Goal: Book appointment/travel/reservation

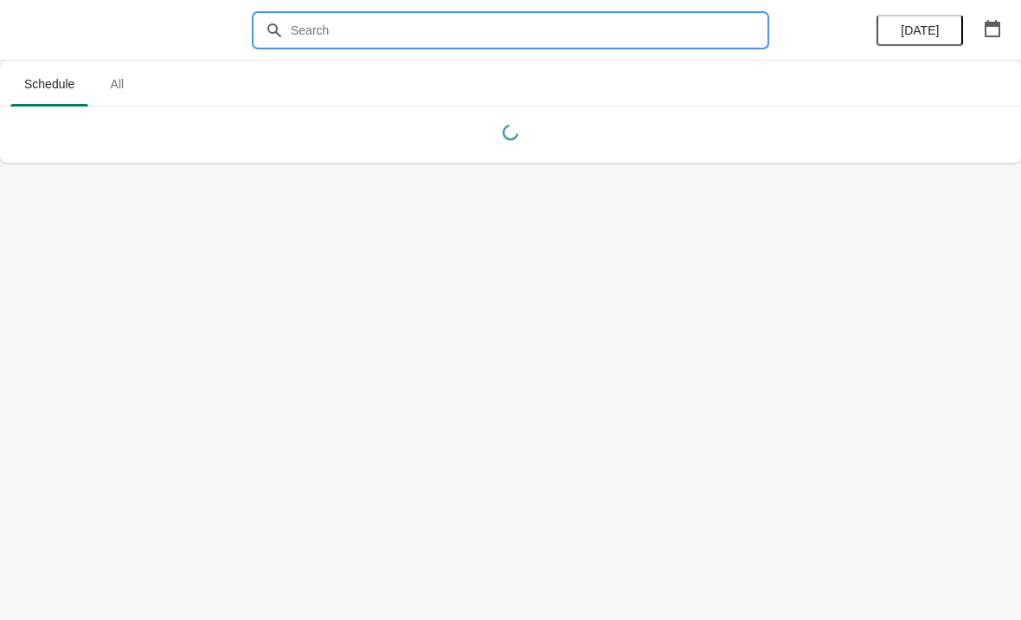
click at [652, 20] on input "text" at bounding box center [528, 30] width 476 height 31
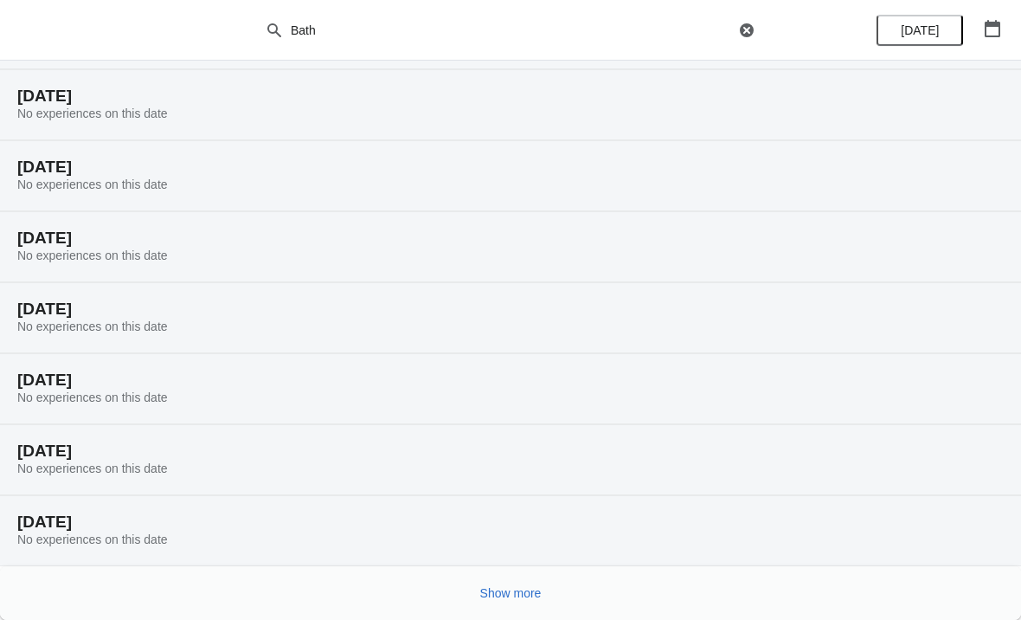
scroll to position [108, 0]
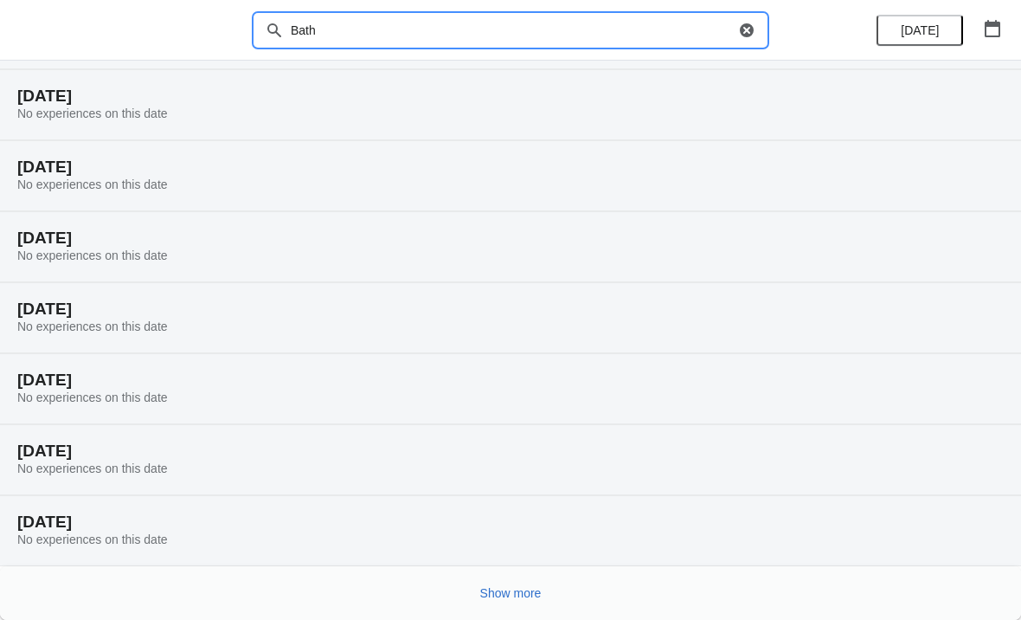
type input "Bath"
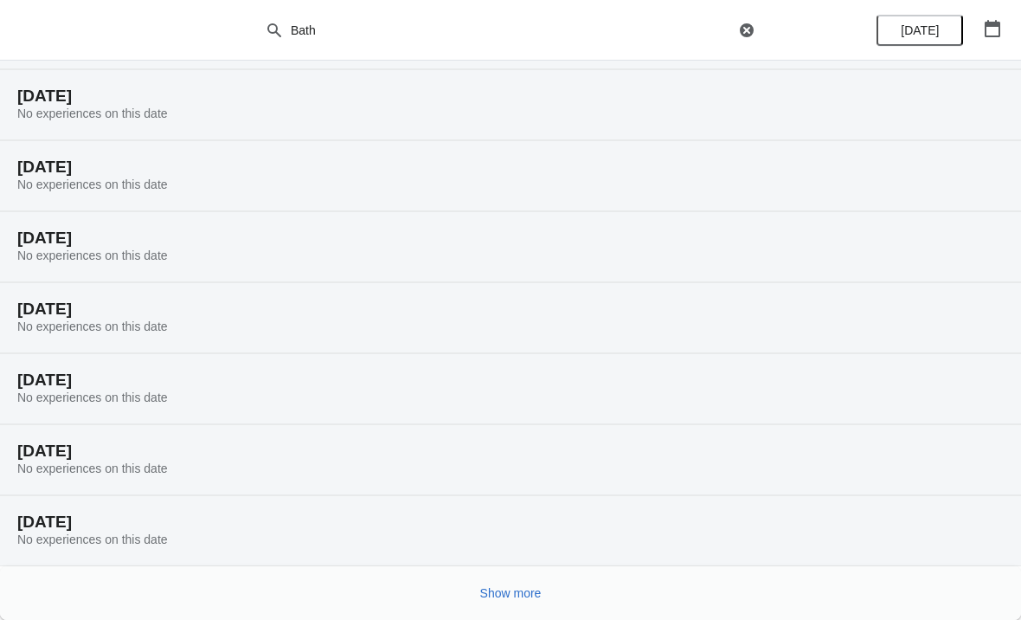
click at [517, 586] on span "Show more" at bounding box center [510, 593] width 61 height 14
click at [530, 579] on button "Show more" at bounding box center [510, 592] width 75 height 31
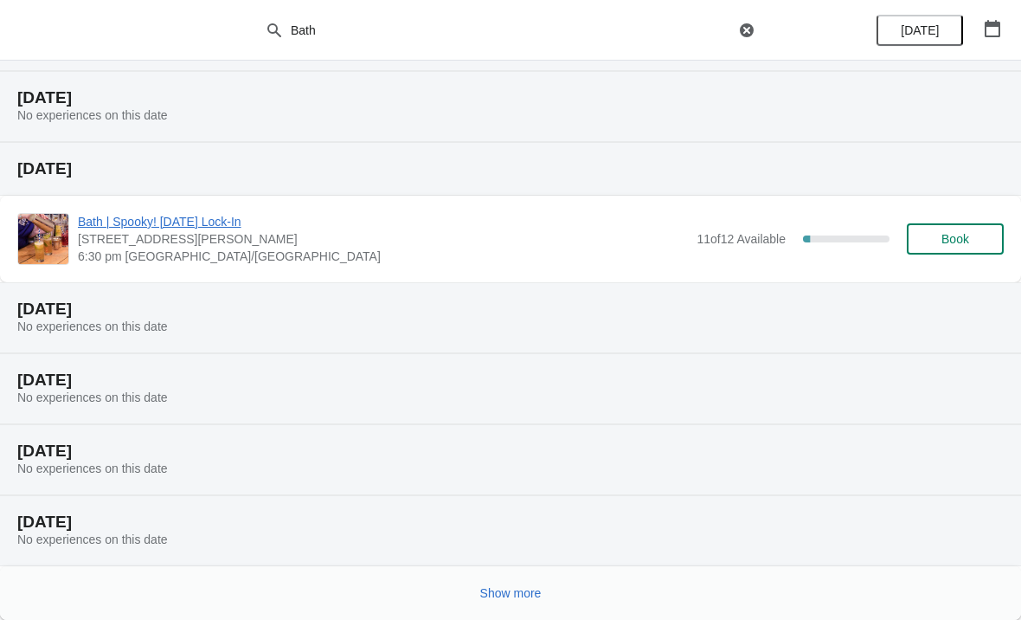
scroll to position [1313, 0]
click at [534, 595] on span "Show more" at bounding box center [510, 593] width 61 height 14
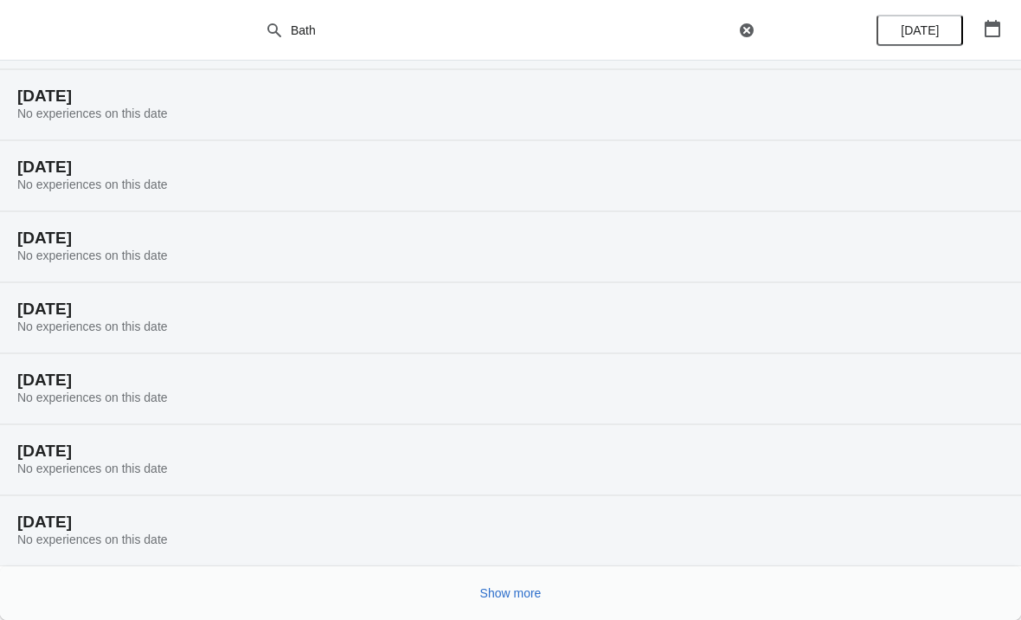
scroll to position [1880, 0]
click at [527, 592] on span "Show more" at bounding box center [510, 593] width 61 height 14
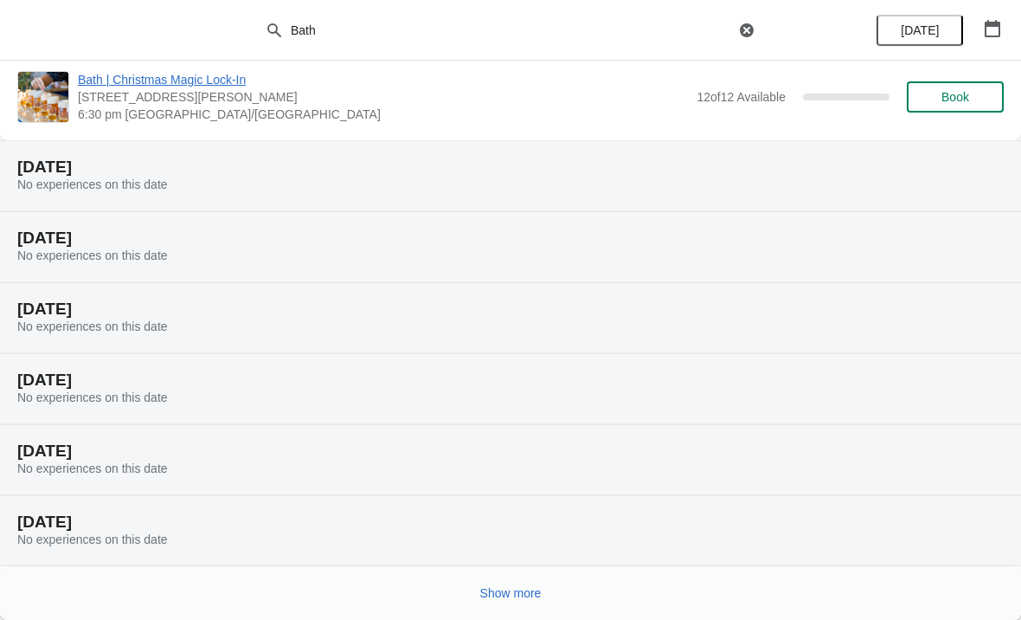
scroll to position [2517, 0]
click at [507, 588] on span "Show more" at bounding box center [510, 593] width 61 height 14
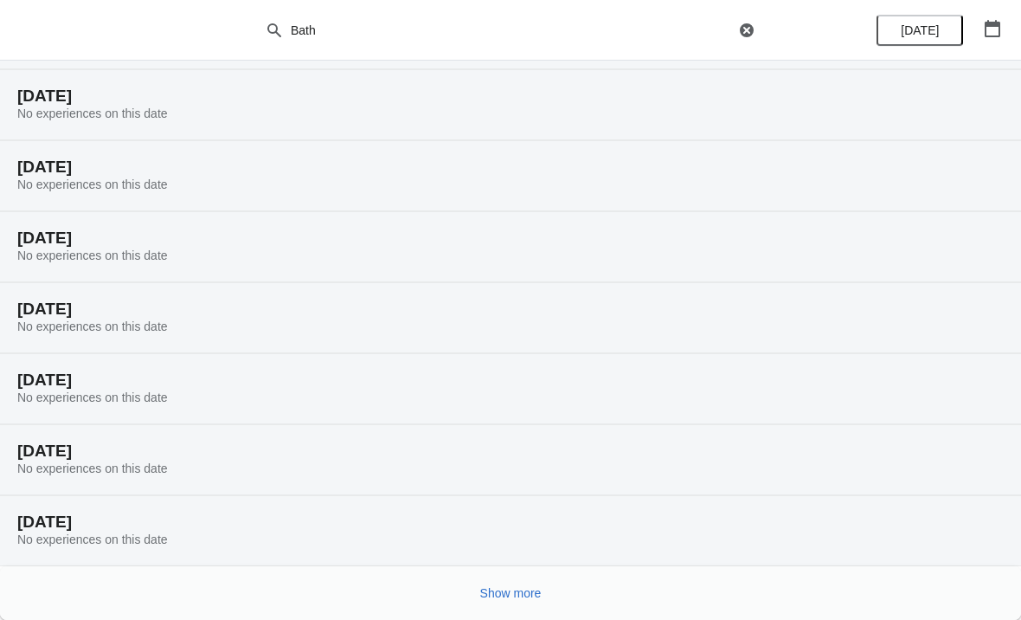
scroll to position [3085, 0]
click at [511, 594] on span "Show more" at bounding box center [510, 593] width 61 height 14
click at [524, 592] on span "Show more" at bounding box center [510, 593] width 61 height 14
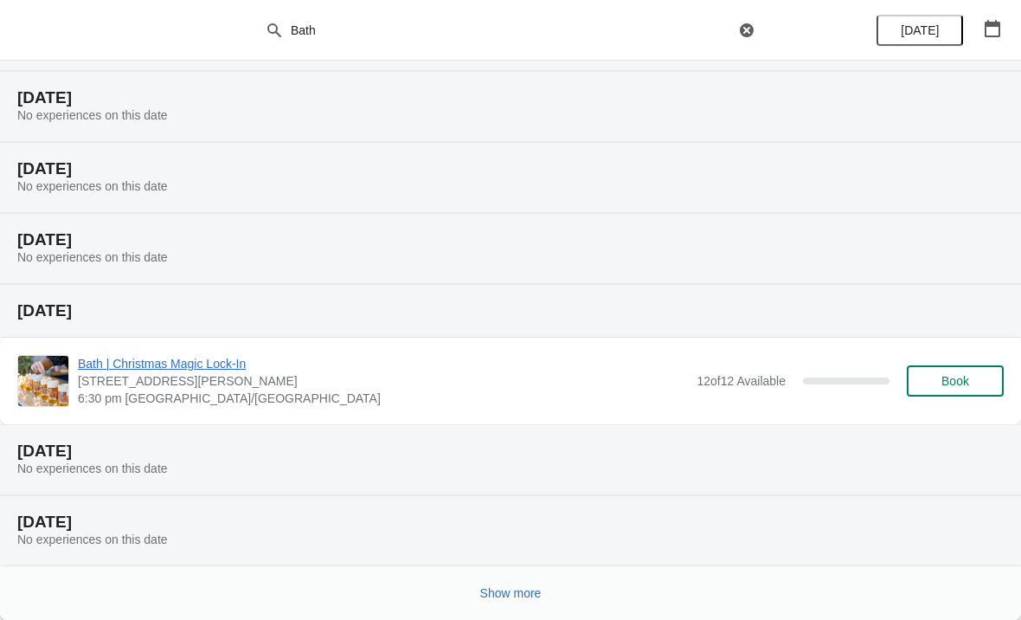
scroll to position [4289, 0]
click at [526, 596] on span "Show more" at bounding box center [510, 593] width 61 height 14
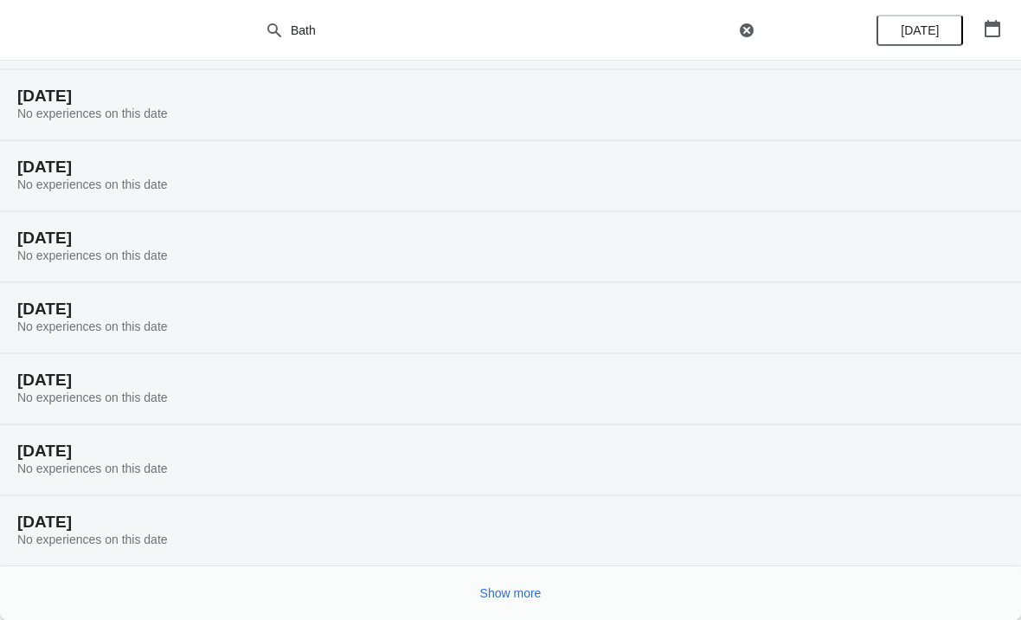
scroll to position [4857, 0]
click at [530, 592] on span "Show more" at bounding box center [510, 593] width 61 height 14
click at [535, 589] on span "Show more" at bounding box center [510, 593] width 61 height 14
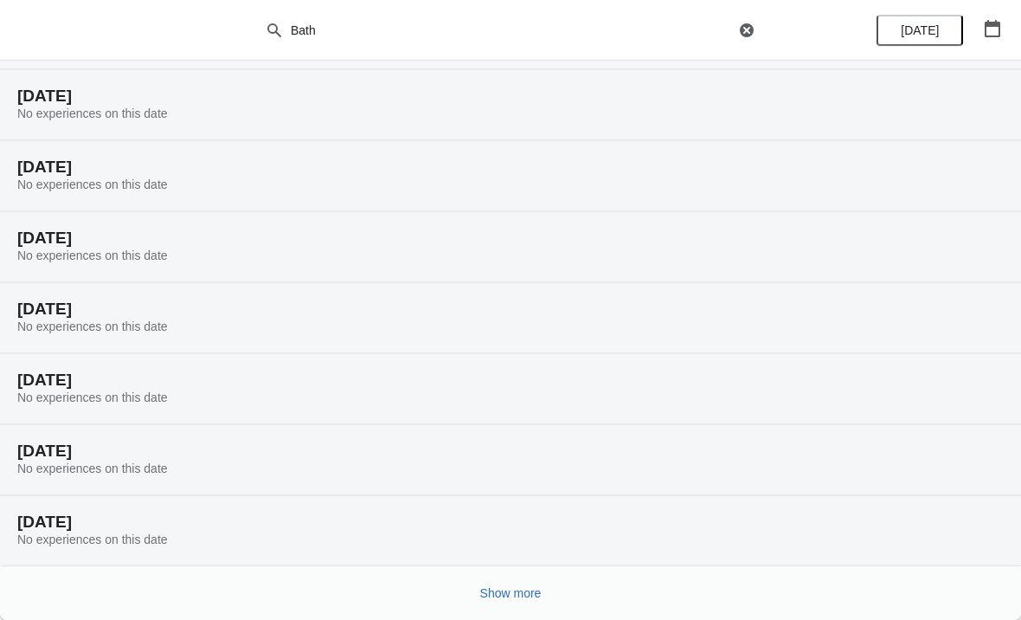
click at [507, 590] on span "Show more" at bounding box center [510, 593] width 61 height 14
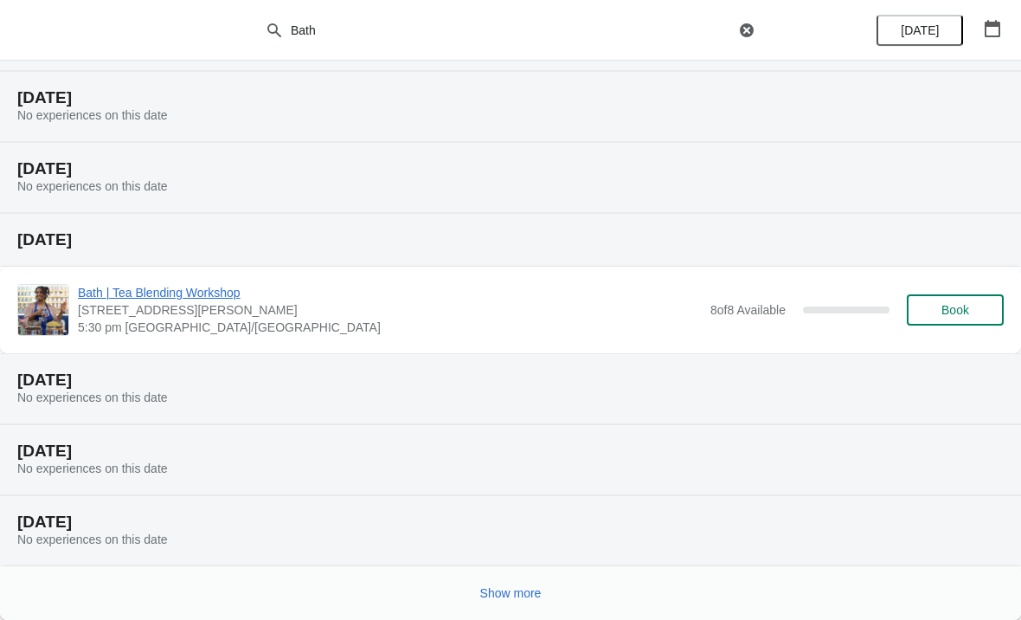
scroll to position [6629, 0]
click at [493, 591] on span "Show more" at bounding box center [510, 593] width 61 height 14
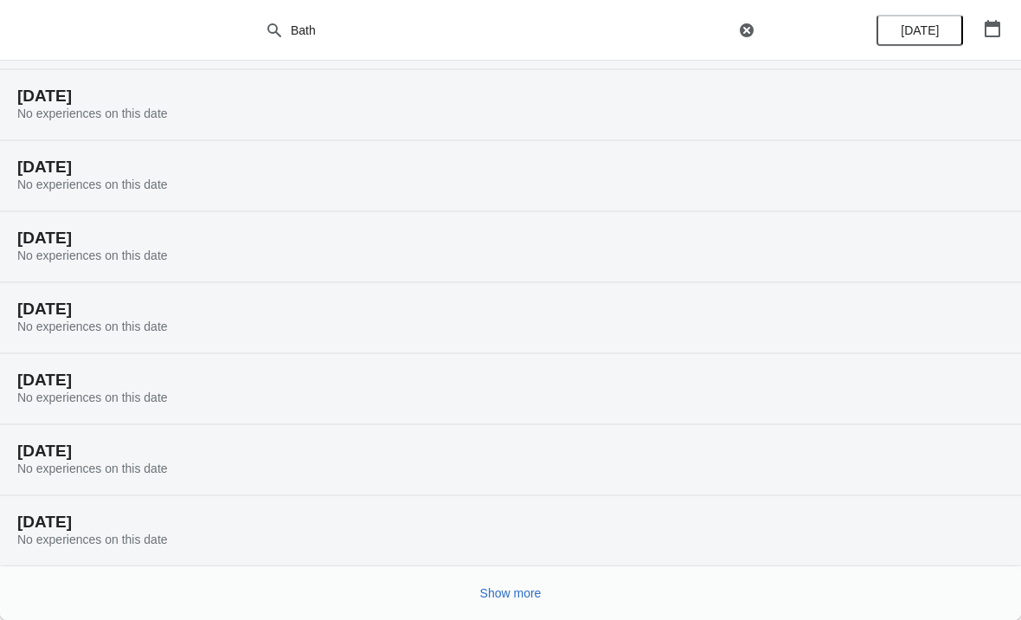
scroll to position [7197, 0]
click at [511, 592] on span "Show more" at bounding box center [510, 593] width 61 height 14
click at [504, 597] on span "Show more" at bounding box center [510, 593] width 61 height 14
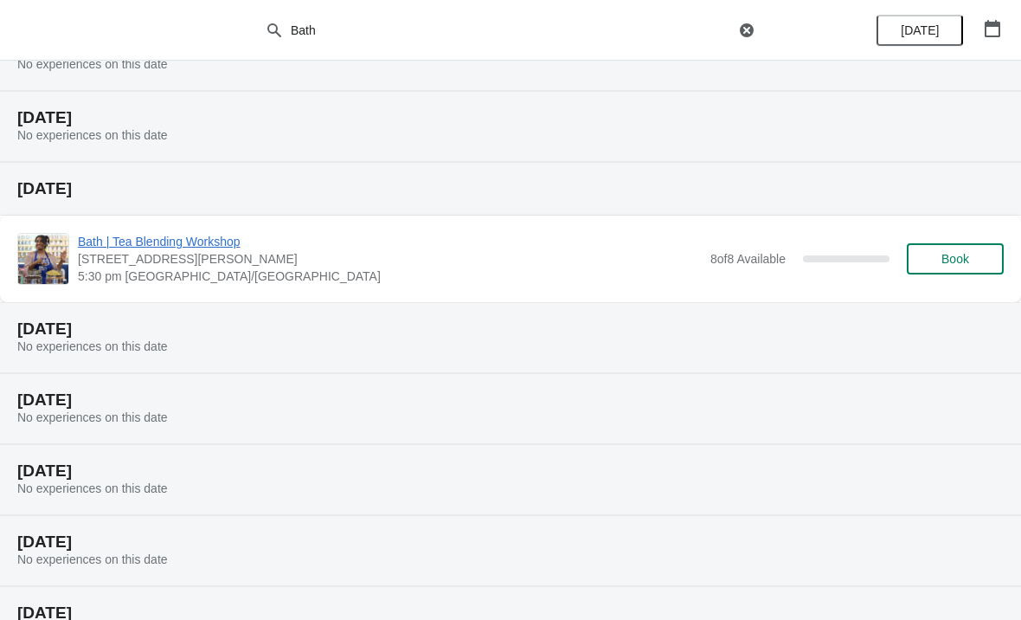
scroll to position [8234, 0]
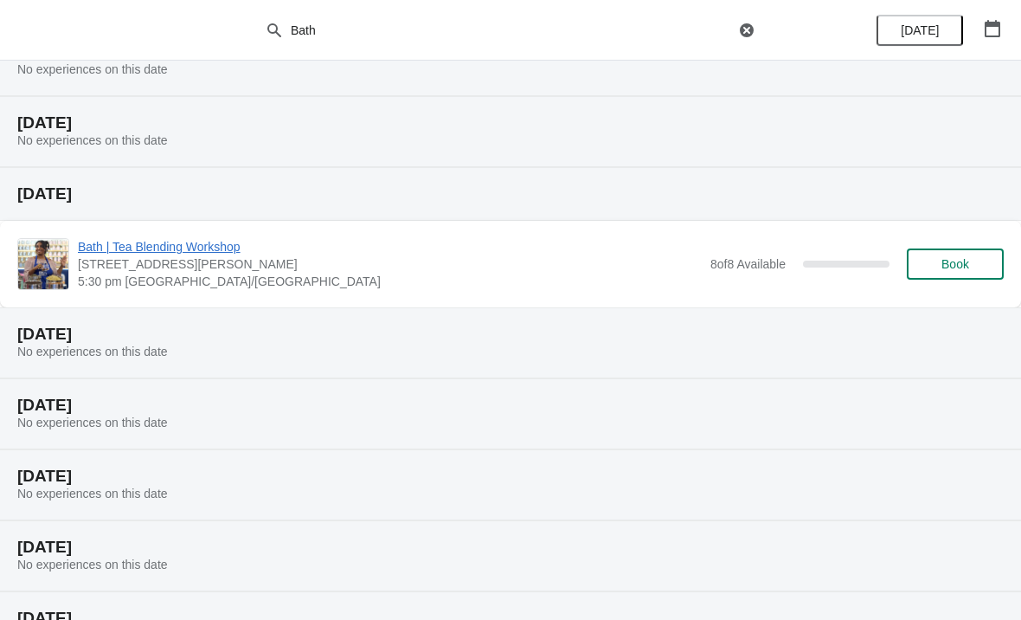
click at [940, 254] on button "Book" at bounding box center [955, 263] width 97 height 31
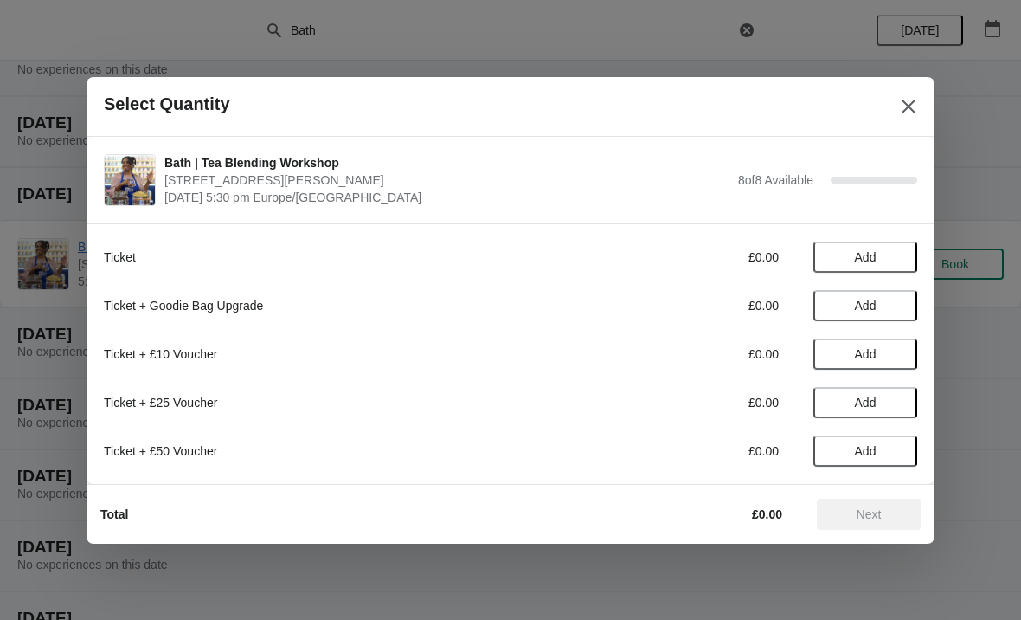
click at [919, 108] on button "Close" at bounding box center [908, 106] width 31 height 31
